Goal: Information Seeking & Learning: Learn about a topic

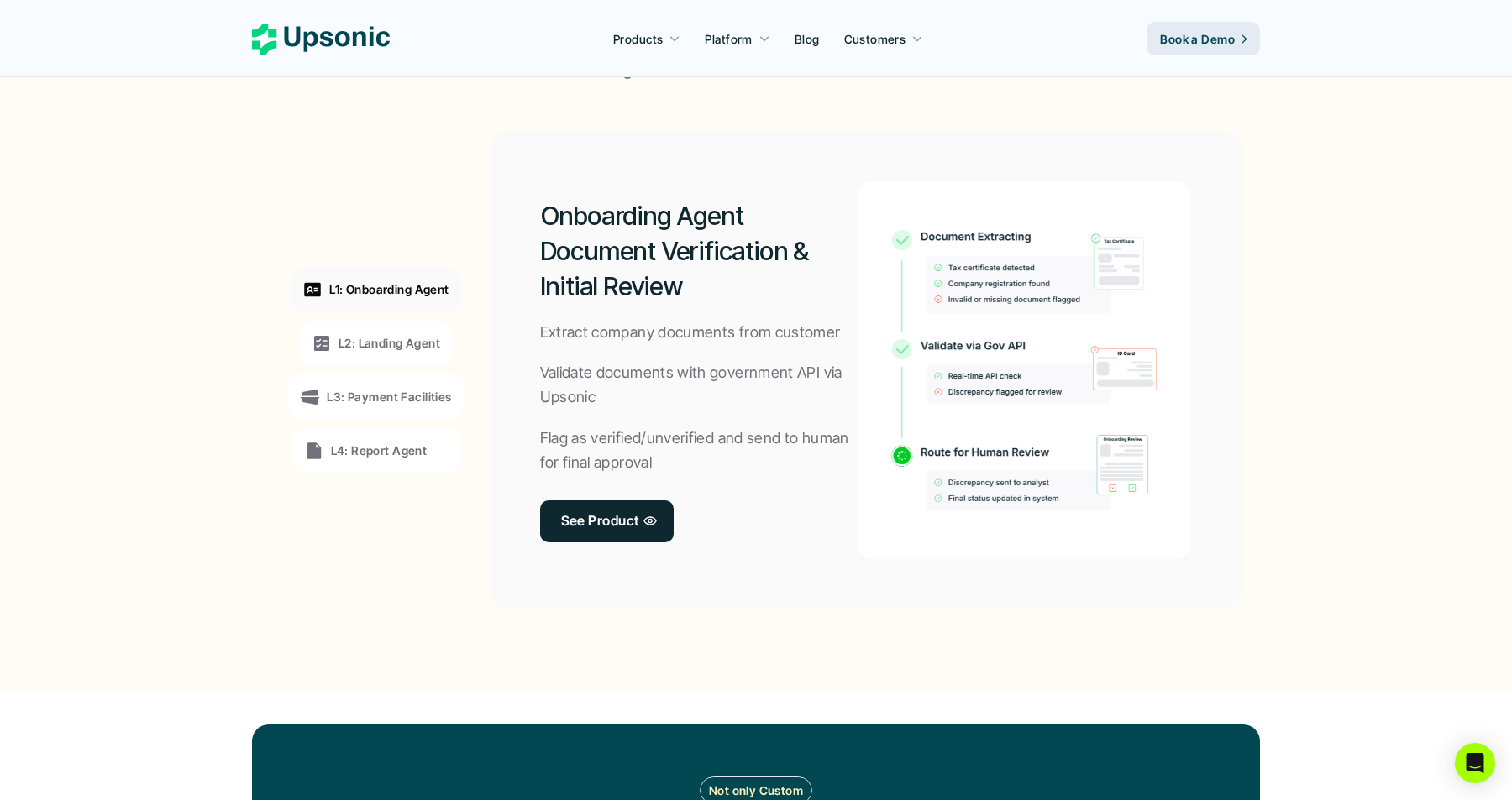
scroll to position [1231, 0]
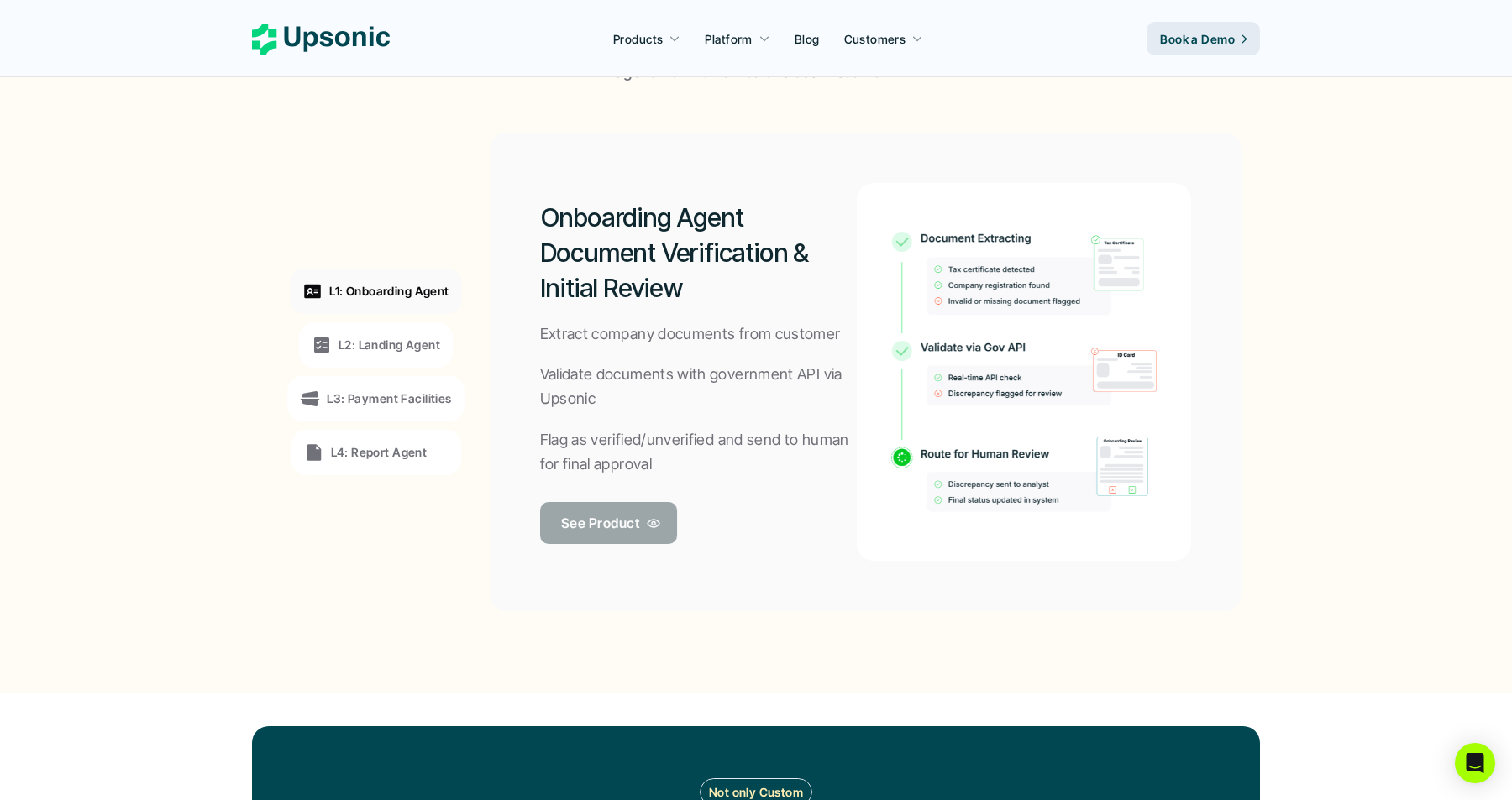
click at [586, 524] on p "See Product" at bounding box center [600, 522] width 78 height 24
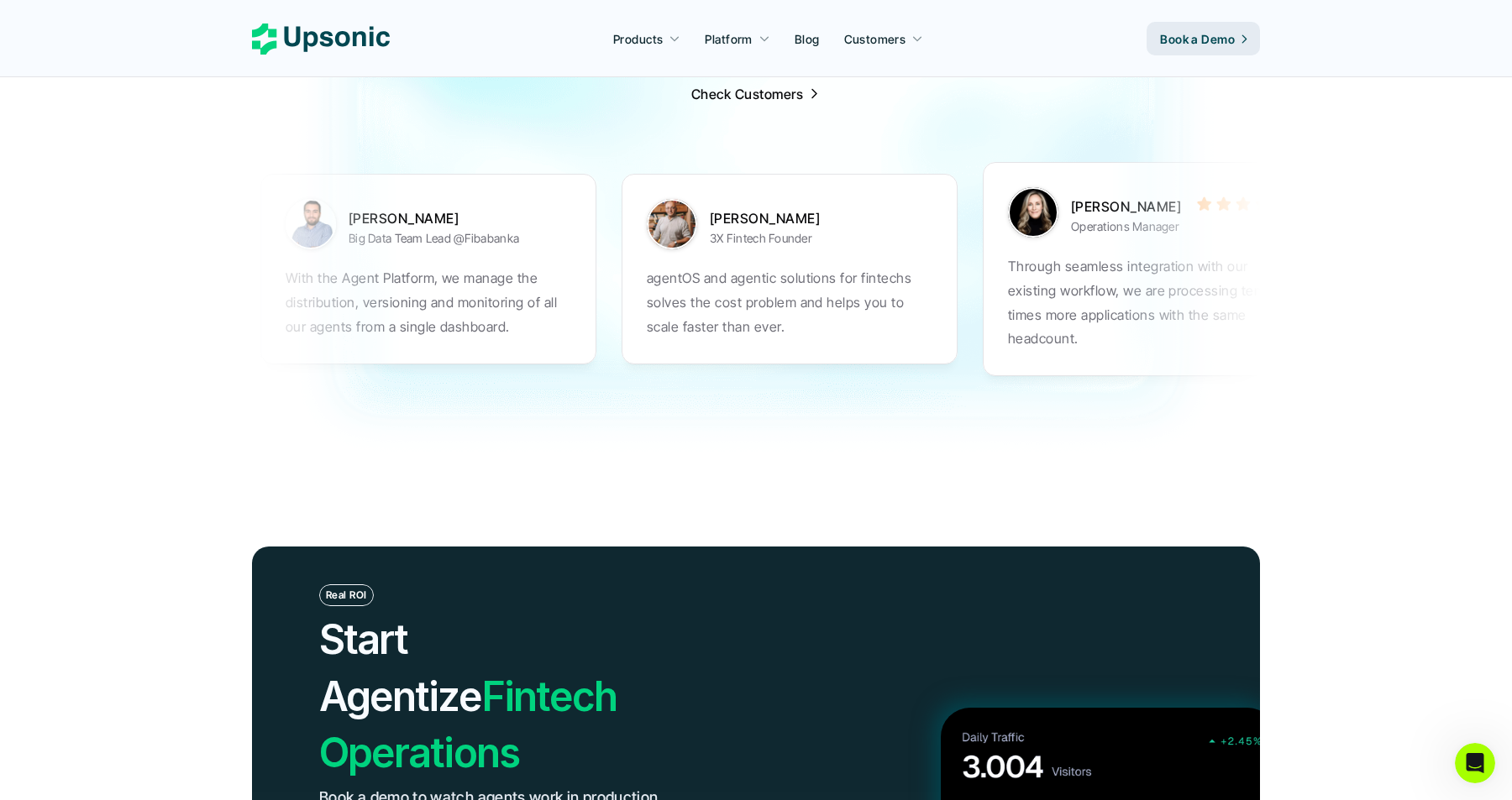
scroll to position [5378, 0]
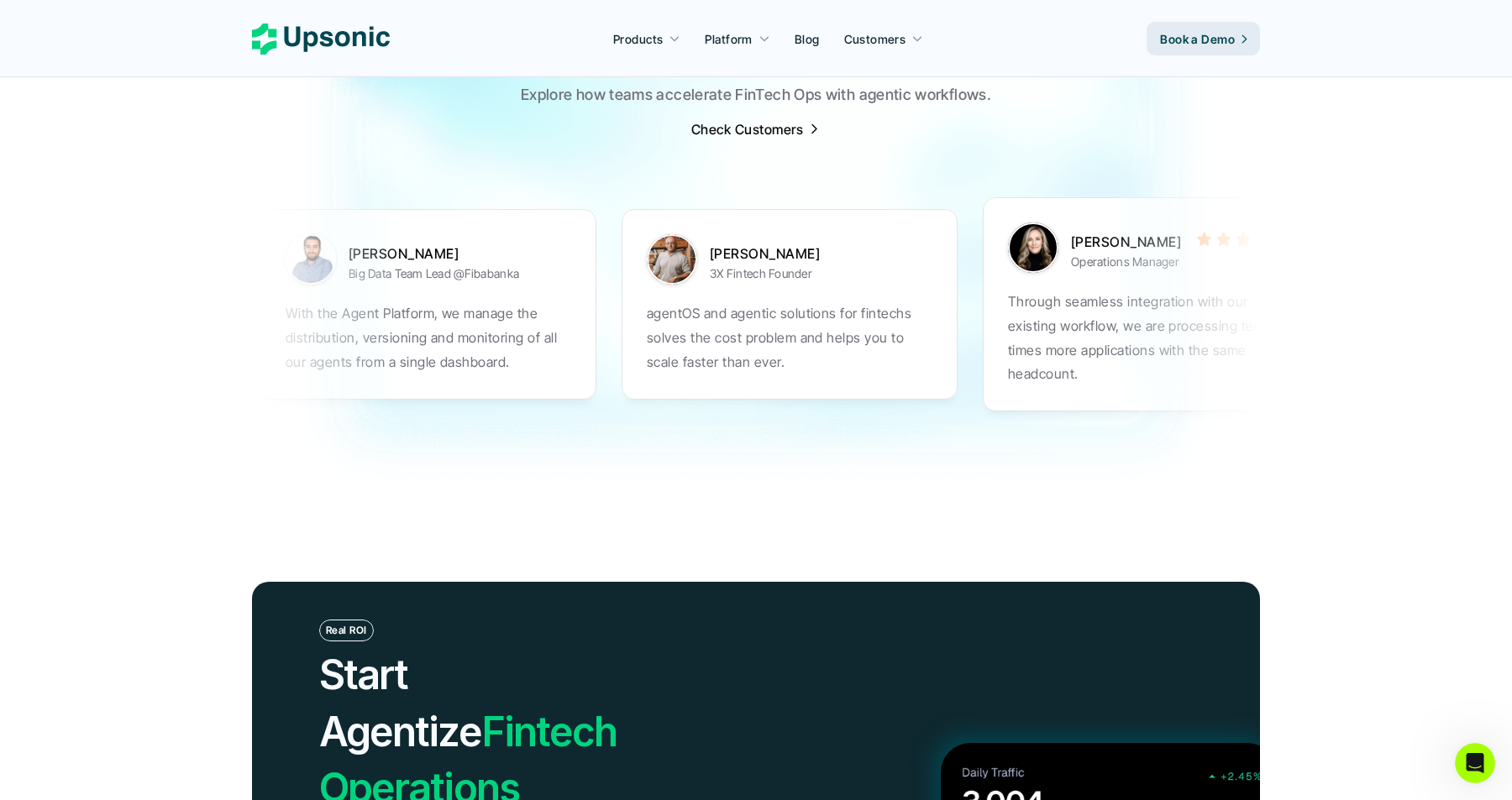
click at [1368, 301] on p "Upsonic's agent framework and fintech platform enabled us to fully manage our a…" at bounding box center [1510, 337] width 286 height 72
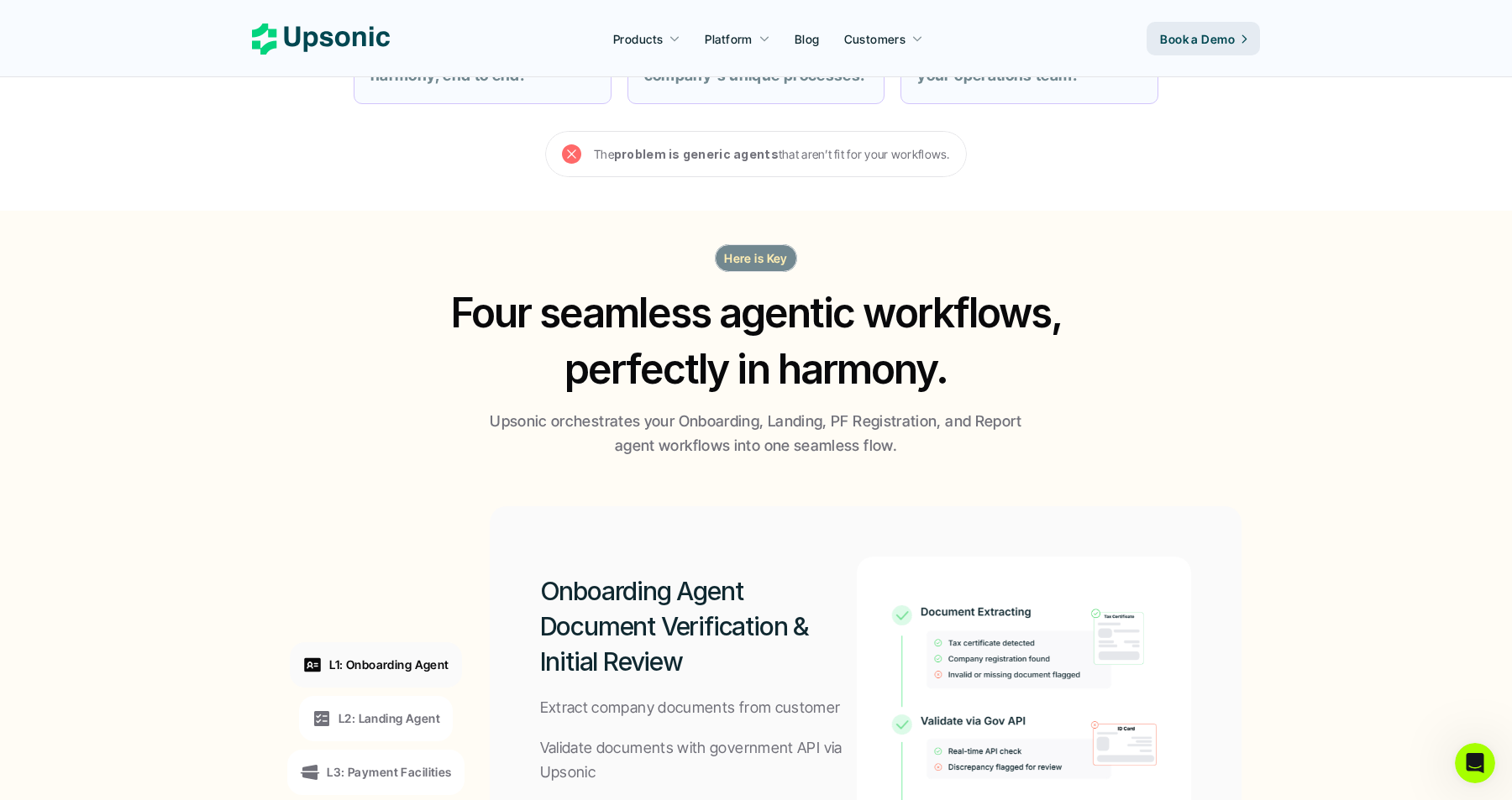
scroll to position [0, 0]
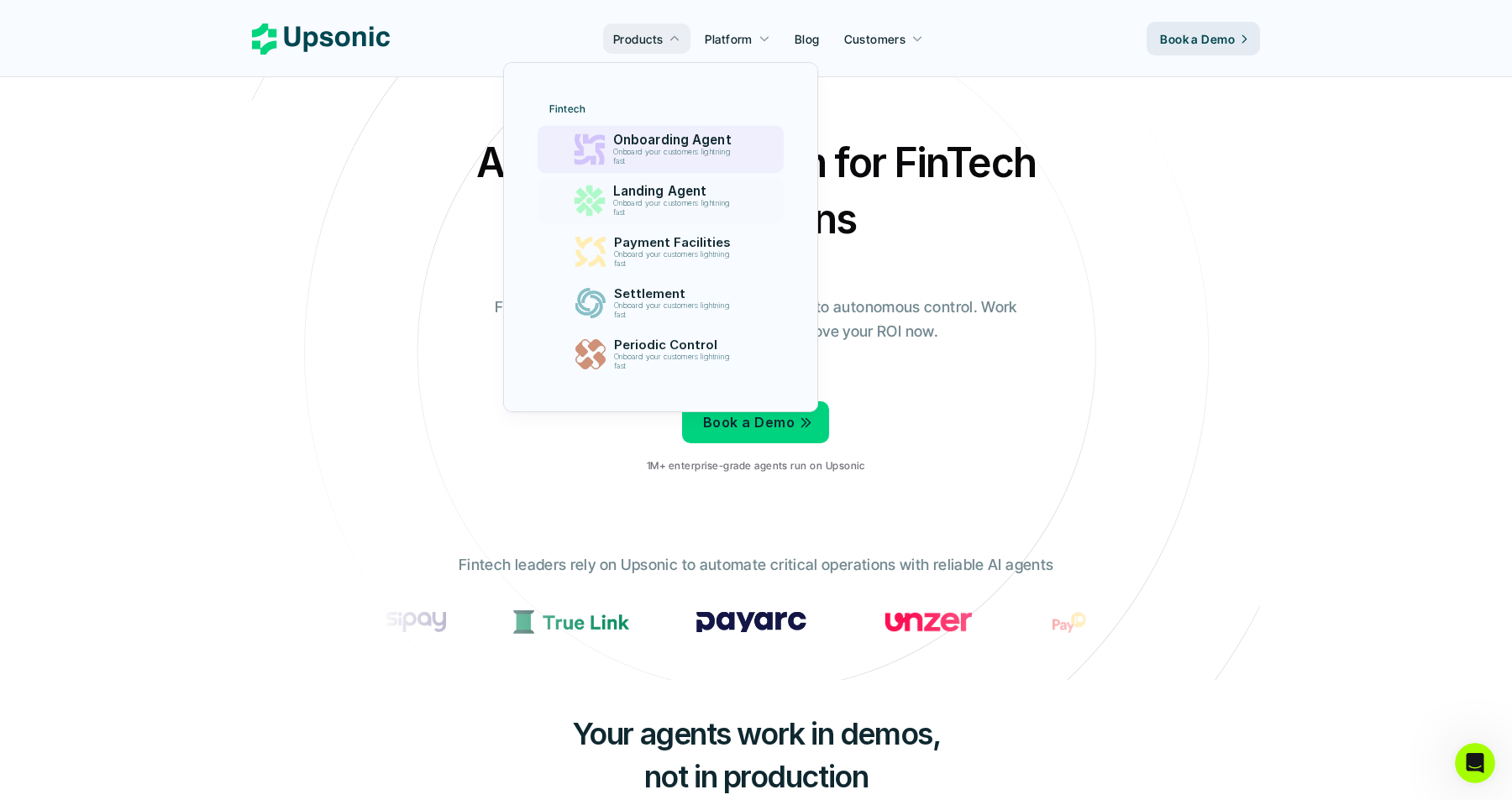
click at [626, 148] on p "Onboard your customers lightning fast" at bounding box center [675, 156] width 125 height 19
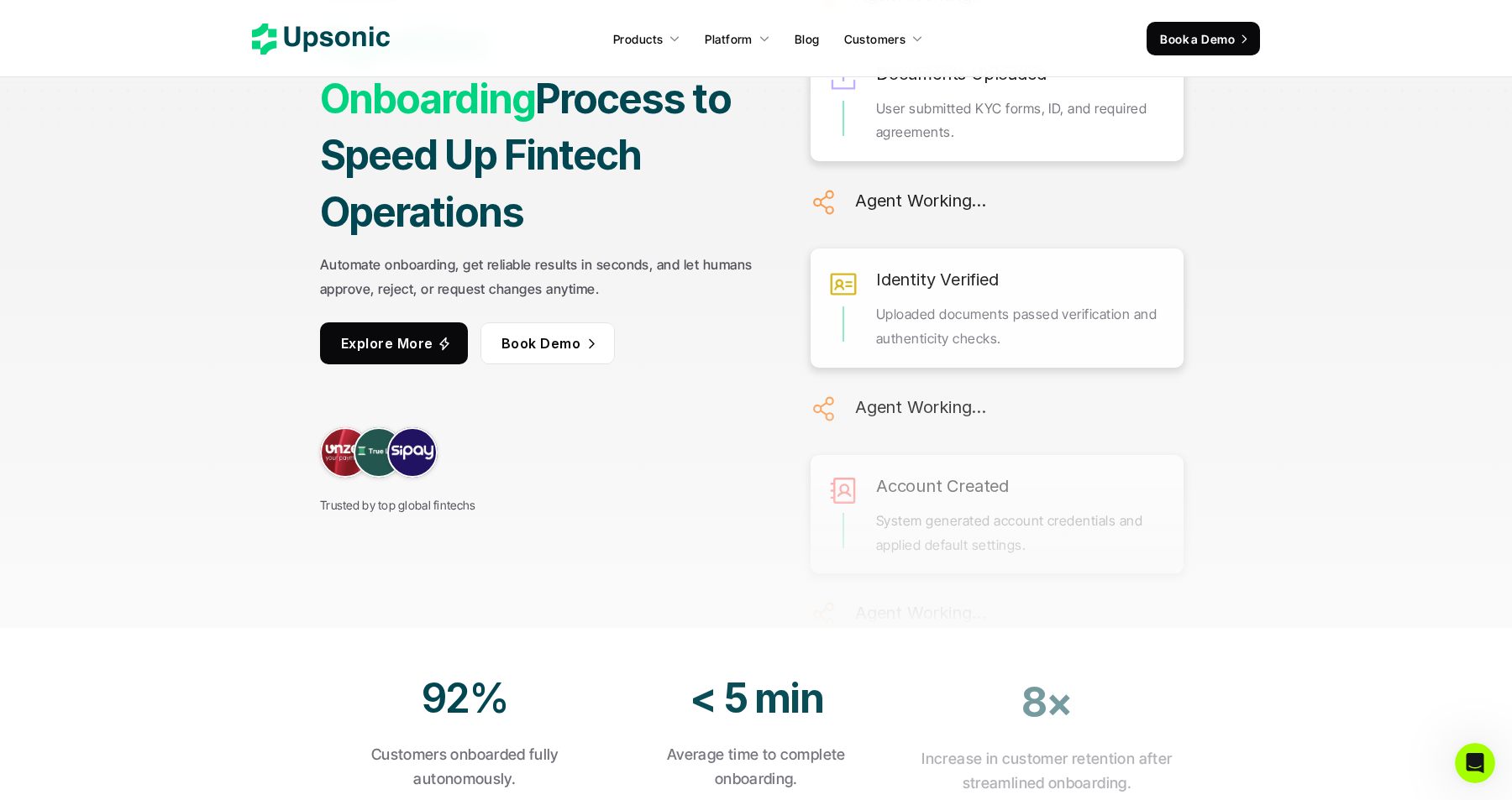
scroll to position [228, 0]
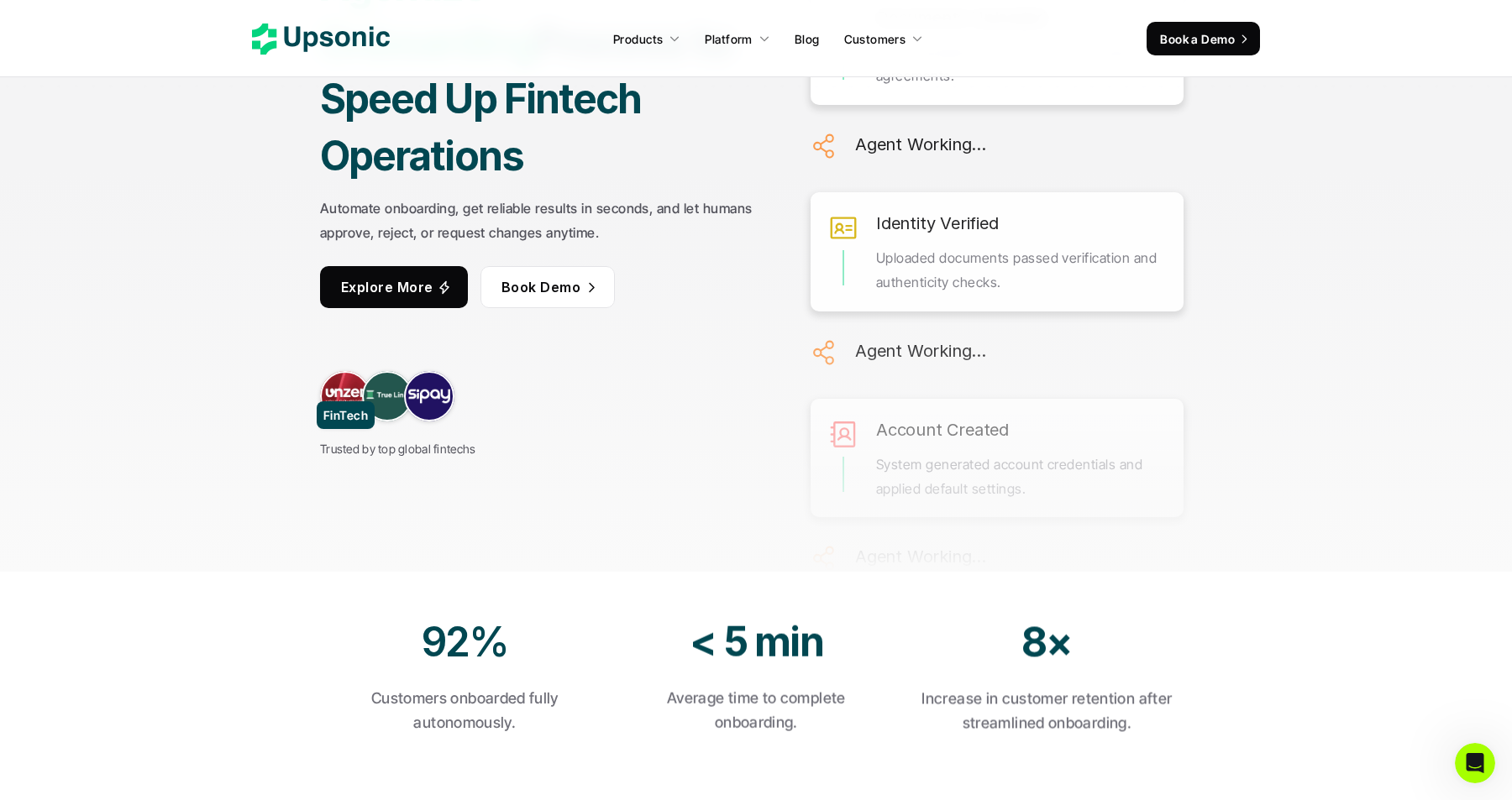
click at [348, 371] on link at bounding box center [345, 396] width 51 height 51
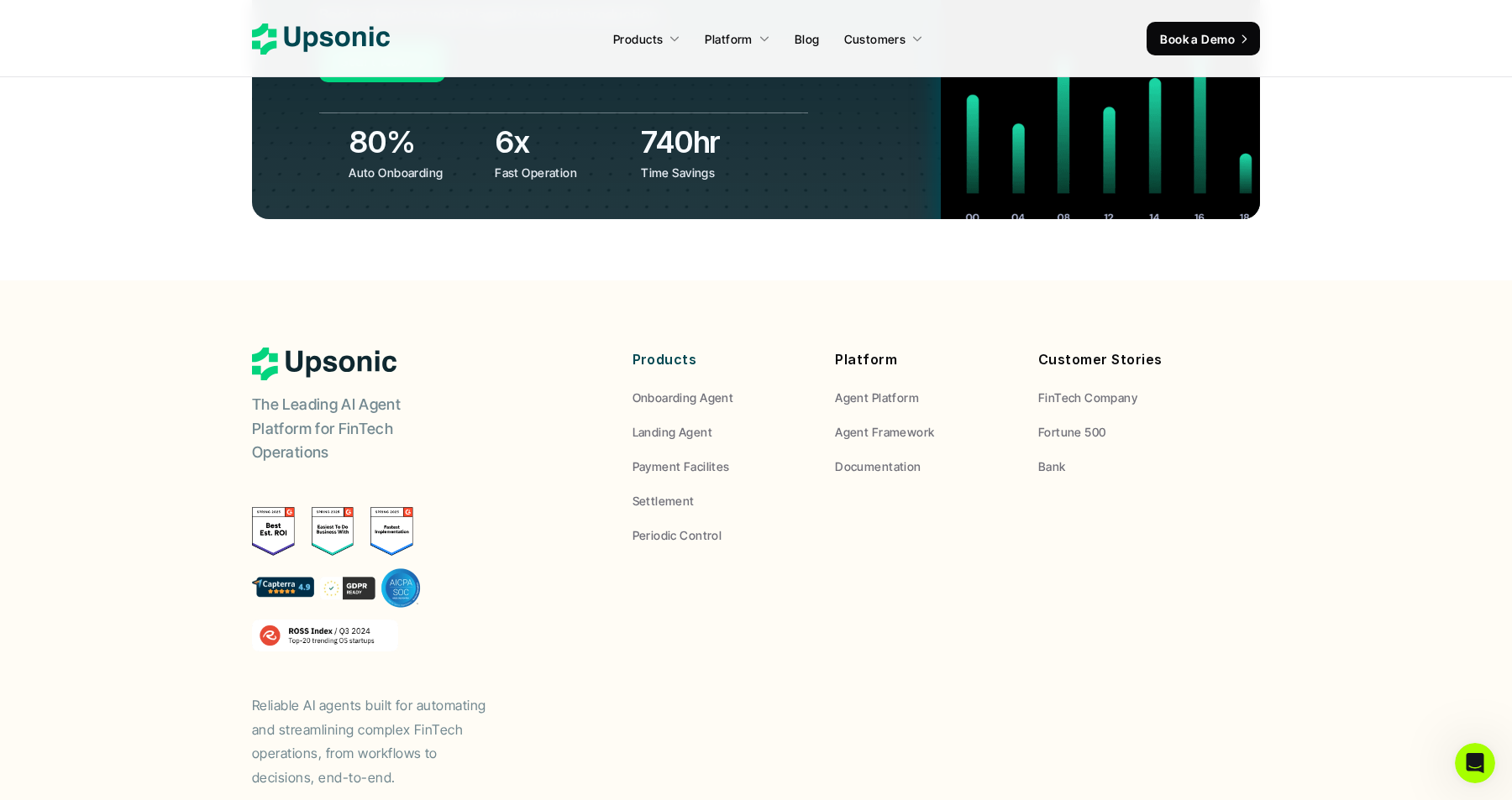
scroll to position [6530, 0]
